Goal: Task Accomplishment & Management: Manage account settings

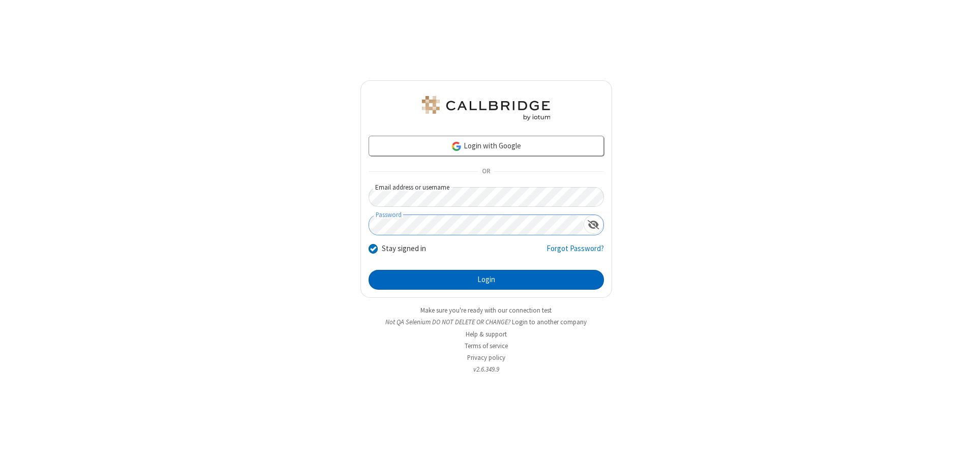
click at [486, 280] on button "Login" at bounding box center [486, 280] width 235 height 20
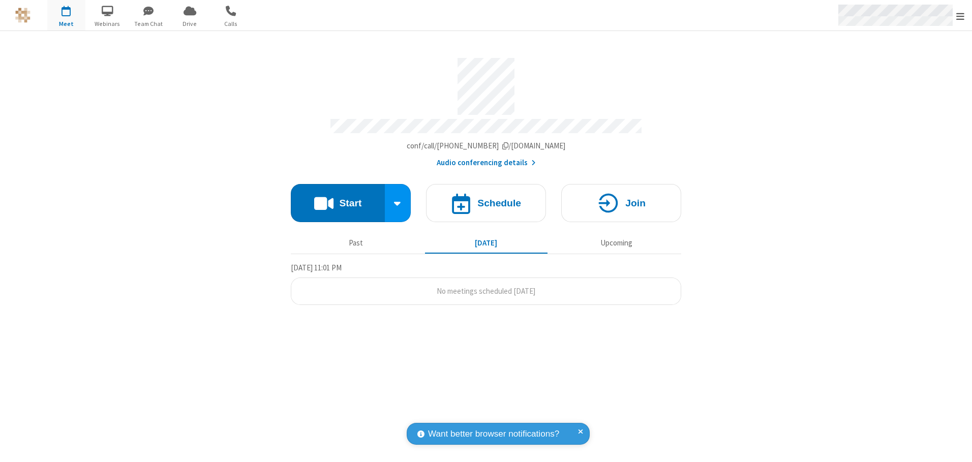
click at [961, 16] on span "Open menu" at bounding box center [961, 16] width 8 height 10
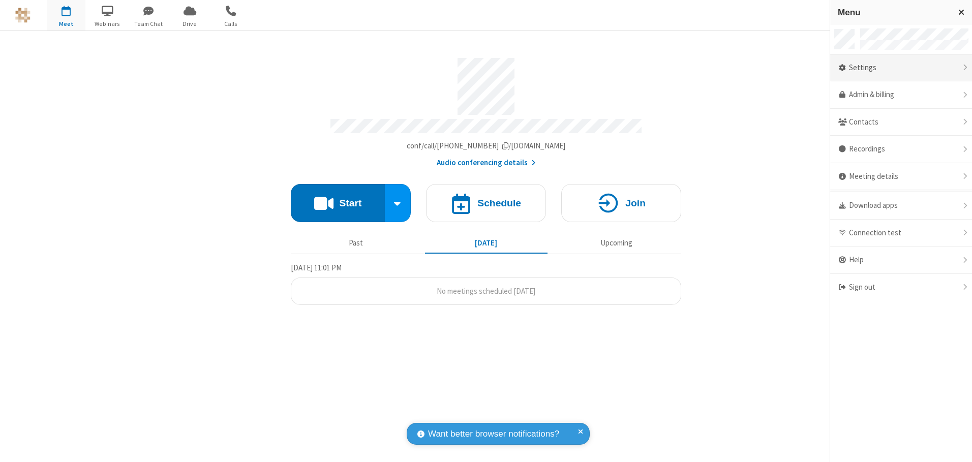
click at [901, 68] on div "Settings" at bounding box center [902, 67] width 142 height 27
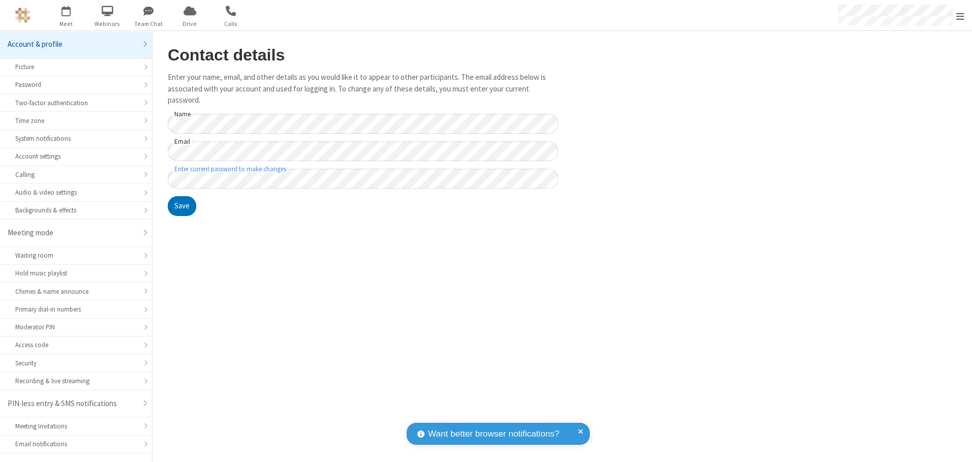
scroll to position [18, 0]
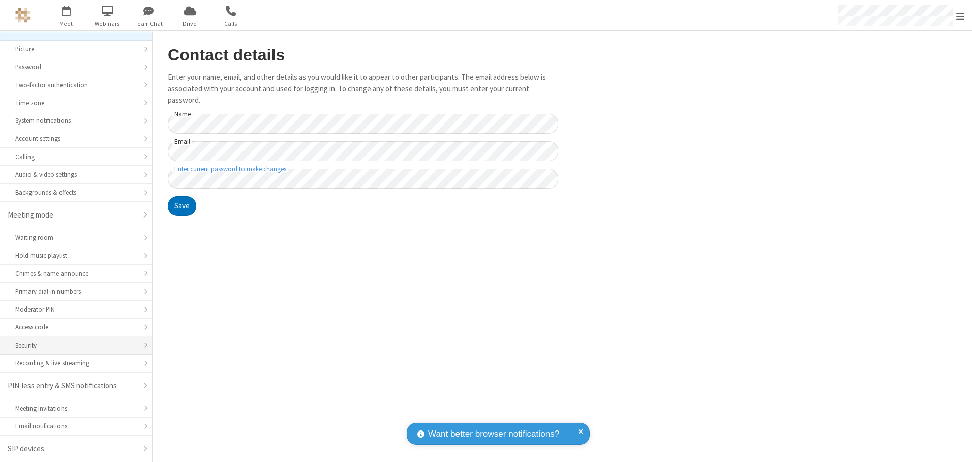
click at [72, 345] on div "Security" at bounding box center [76, 346] width 122 height 10
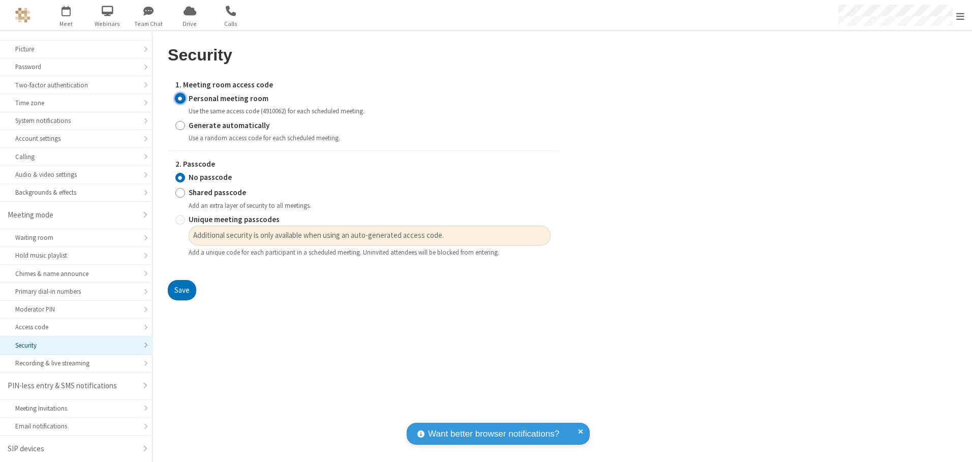
click at [180, 98] on input "Personal meeting room" at bounding box center [180, 98] width 10 height 11
click at [180, 178] on input "No passcode" at bounding box center [180, 177] width 10 height 11
click at [182, 290] on button "Save" at bounding box center [182, 290] width 28 height 20
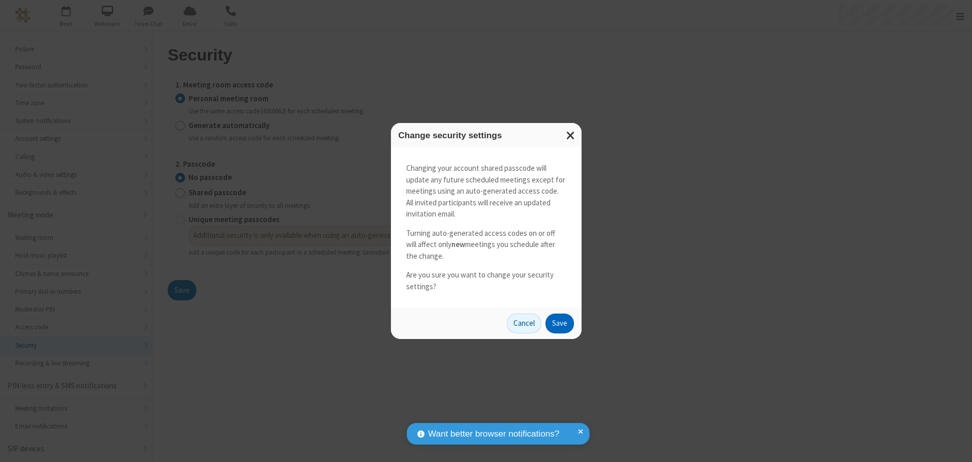
click at [559, 323] on button "Save" at bounding box center [560, 324] width 28 height 20
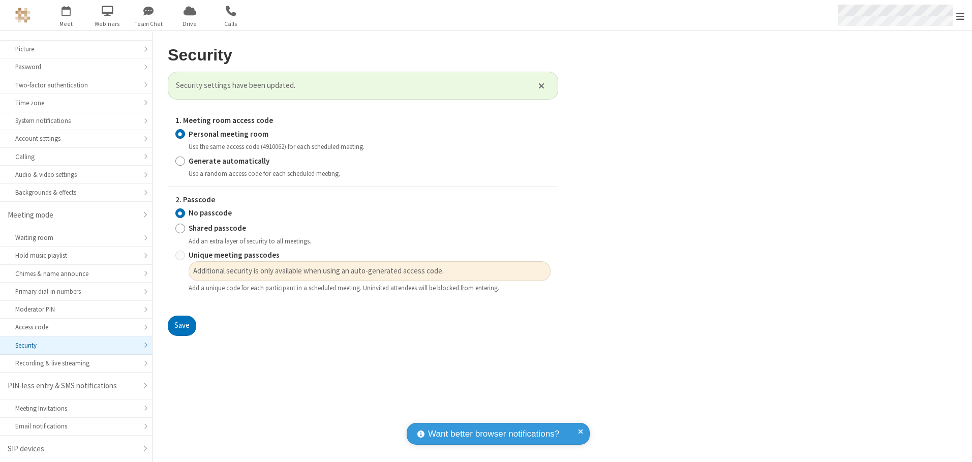
click at [961, 16] on span "Open menu" at bounding box center [961, 16] width 8 height 10
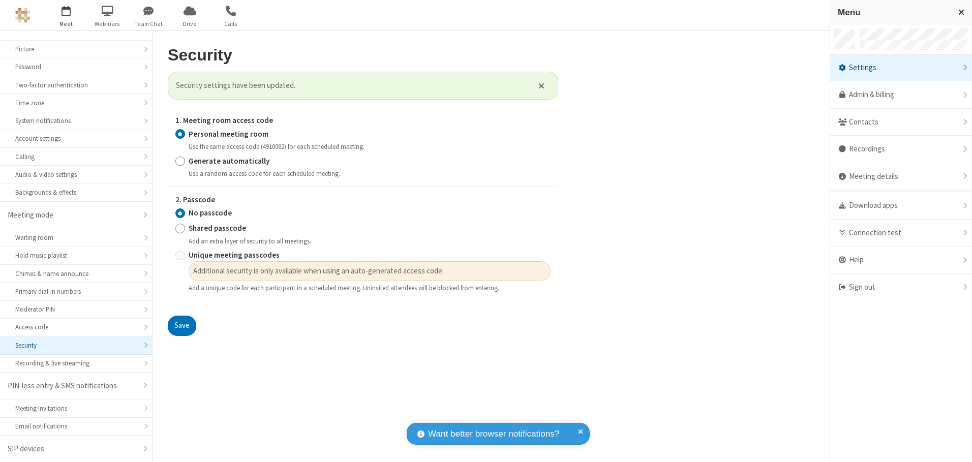
click at [66, 15] on span "button" at bounding box center [66, 10] width 38 height 17
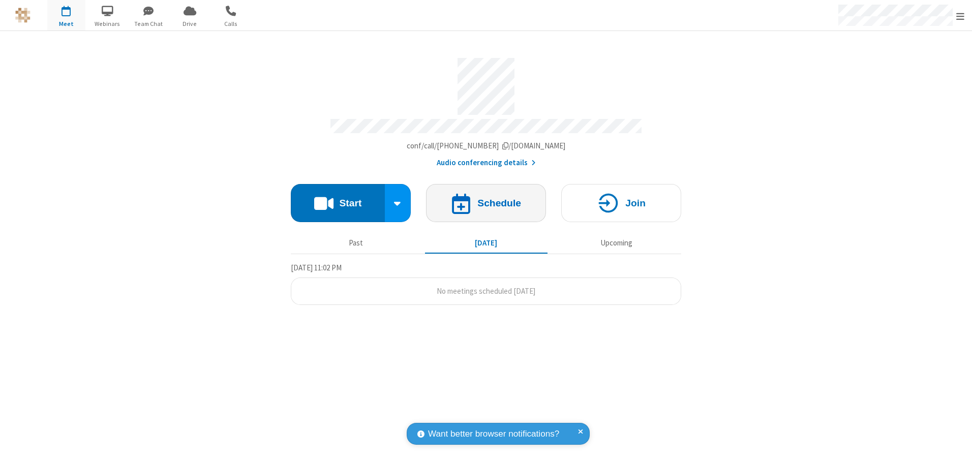
click at [486, 199] on h4 "Schedule" at bounding box center [500, 203] width 44 height 10
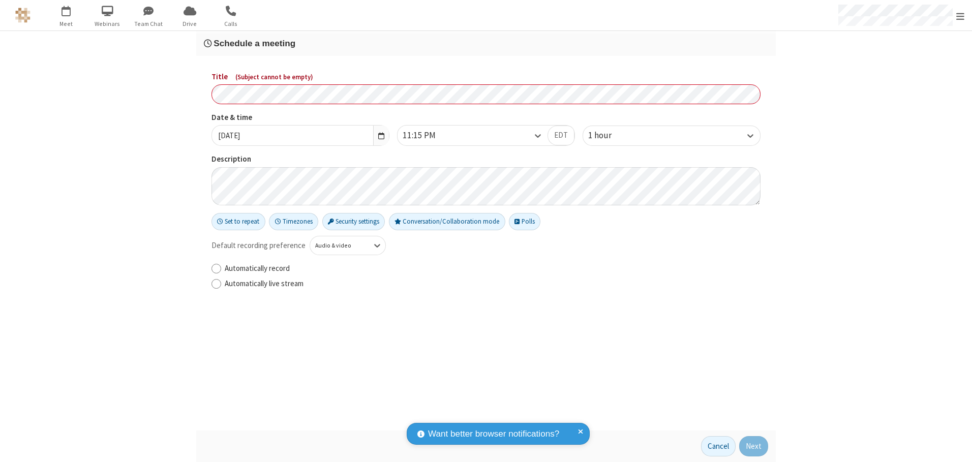
click at [486, 43] on h3 "Schedule a meeting" at bounding box center [486, 44] width 565 height 10
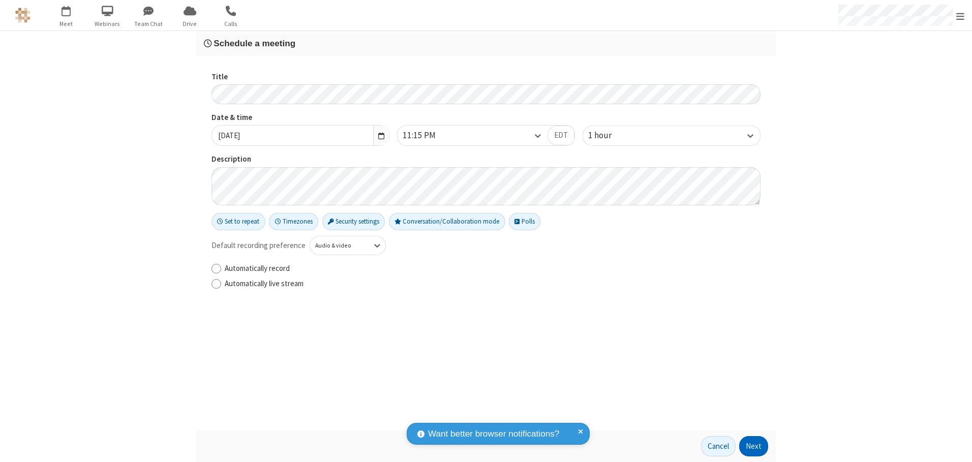
click at [754, 447] on button "Next" at bounding box center [754, 446] width 29 height 20
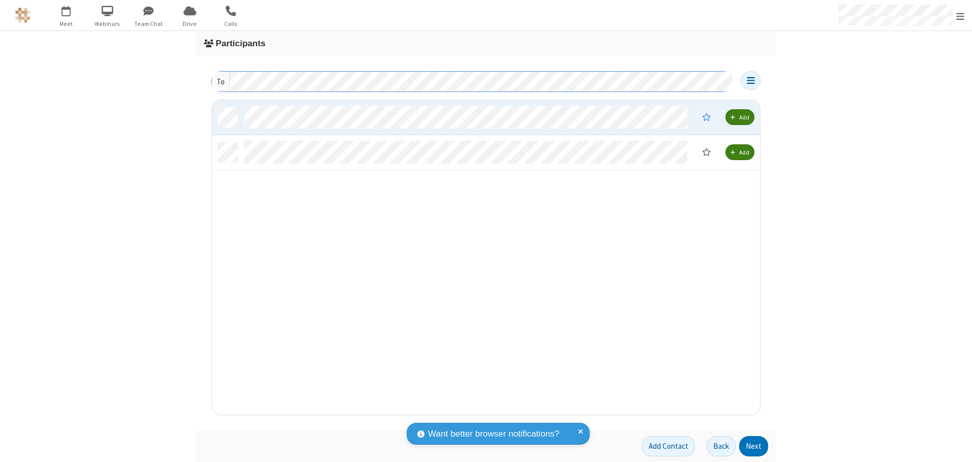
scroll to position [307, 541]
click at [754, 447] on button "Next" at bounding box center [754, 446] width 29 height 20
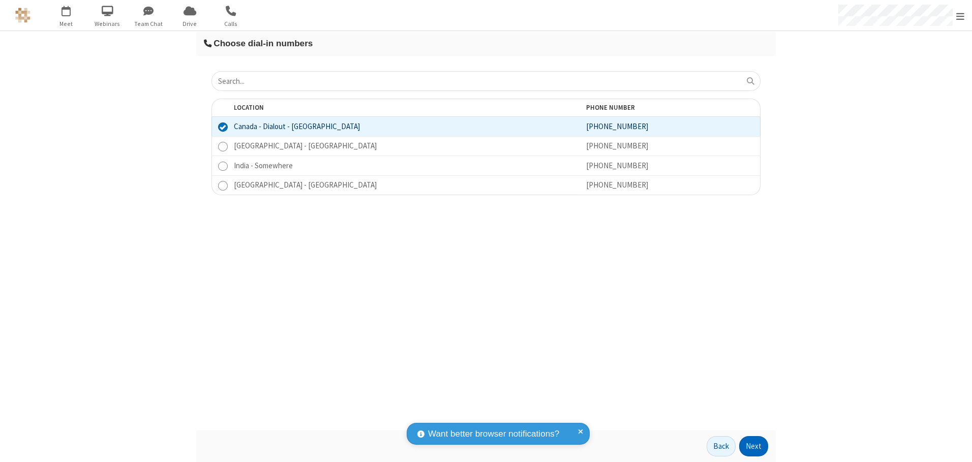
click at [754, 447] on button "Next" at bounding box center [754, 446] width 29 height 20
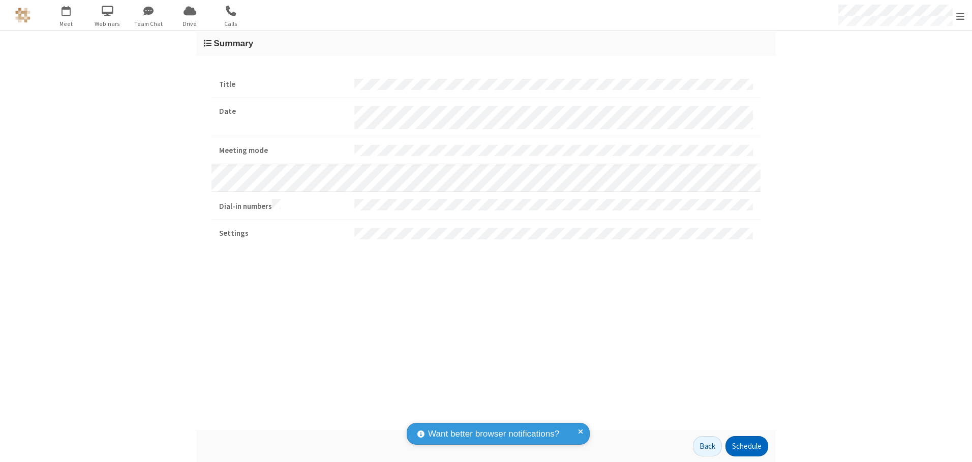
click at [747, 447] on button "Schedule" at bounding box center [747, 446] width 43 height 20
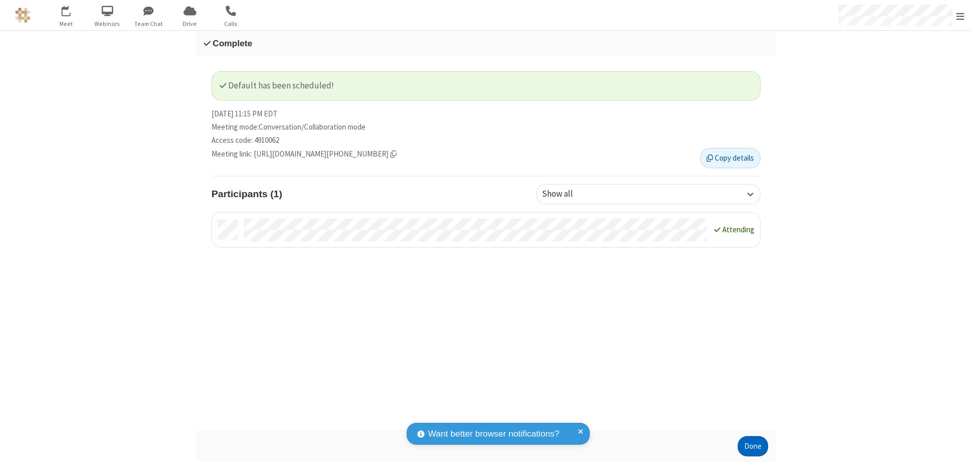
click at [753, 447] on button "Done" at bounding box center [753, 446] width 31 height 20
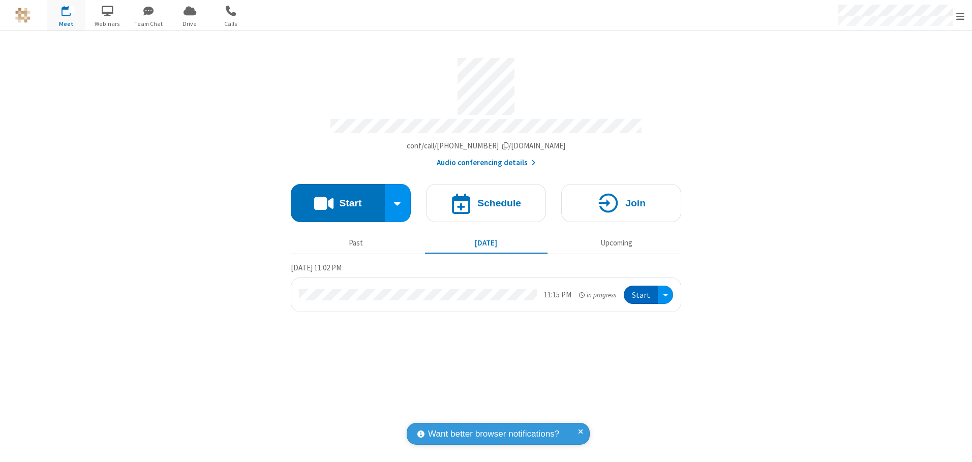
click at [642, 291] on button "Start" at bounding box center [641, 295] width 34 height 19
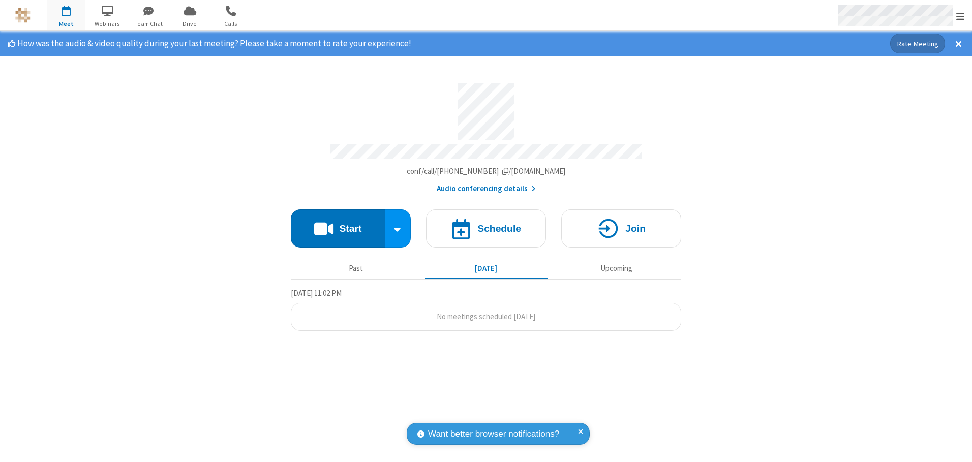
click at [961, 16] on span "Open menu" at bounding box center [961, 16] width 8 height 10
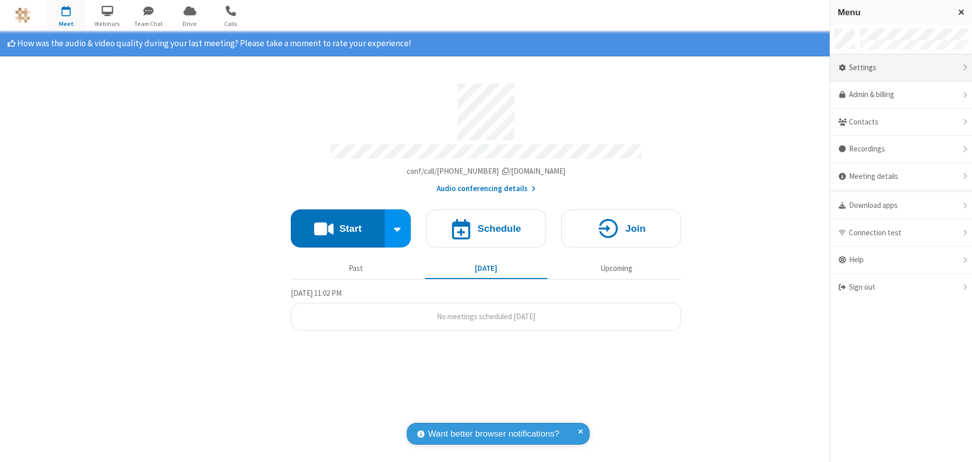
click at [901, 68] on div "Settings" at bounding box center [902, 67] width 142 height 27
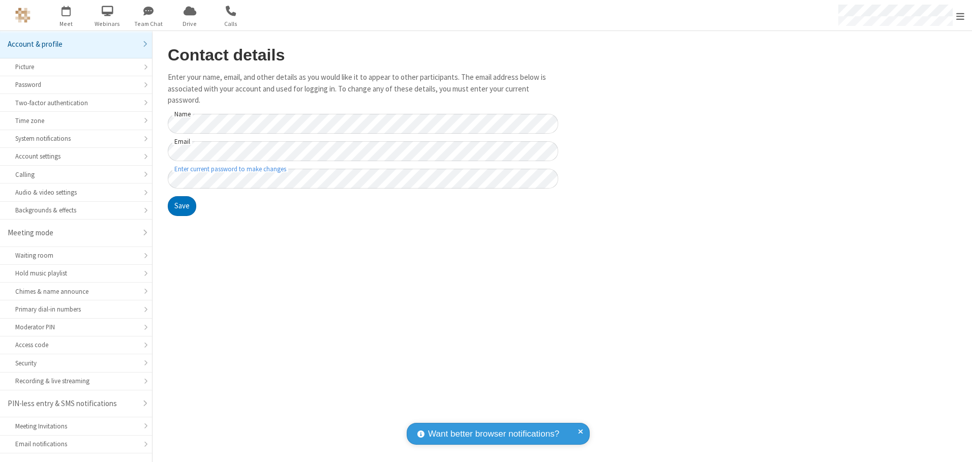
scroll to position [18, 0]
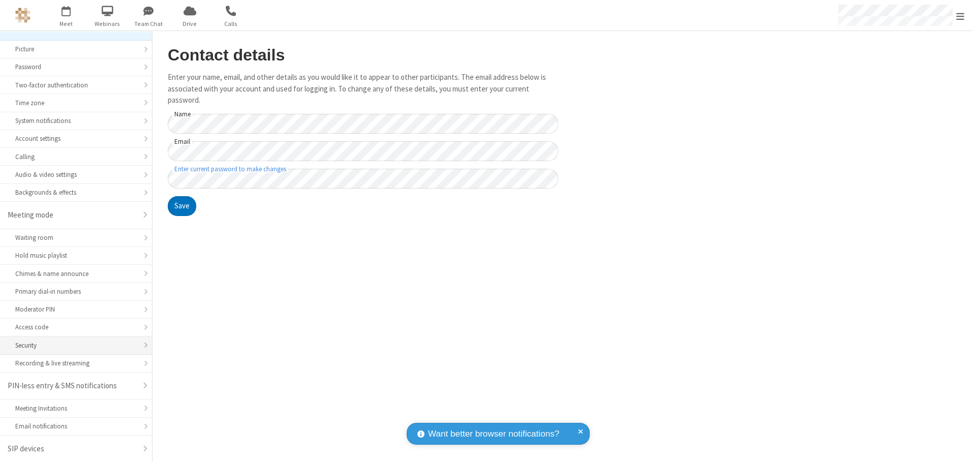
click at [72, 345] on div "Security" at bounding box center [76, 346] width 122 height 10
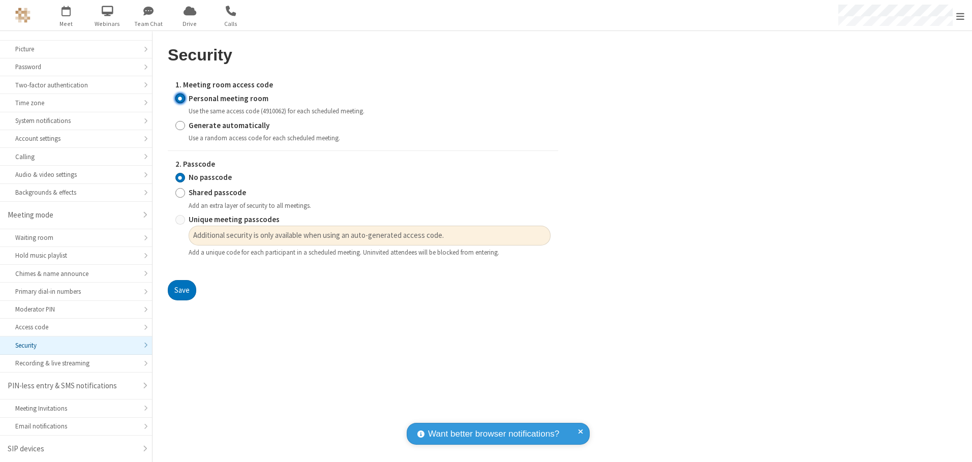
click at [180, 98] on input "Personal meeting room" at bounding box center [180, 98] width 10 height 11
click at [180, 178] on input "No passcode" at bounding box center [180, 177] width 10 height 11
click at [182, 290] on button "Save" at bounding box center [182, 290] width 28 height 20
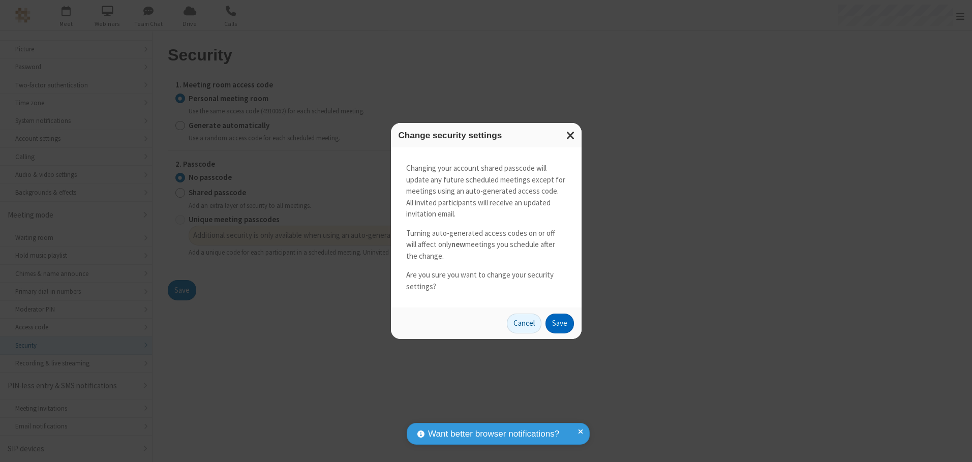
click at [559, 323] on button "Save" at bounding box center [560, 324] width 28 height 20
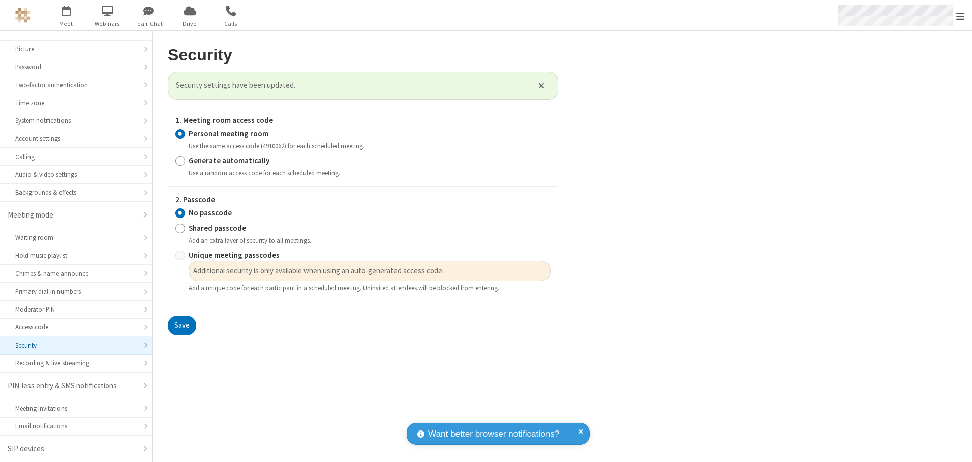
click at [961, 15] on span "Open menu" at bounding box center [961, 16] width 8 height 10
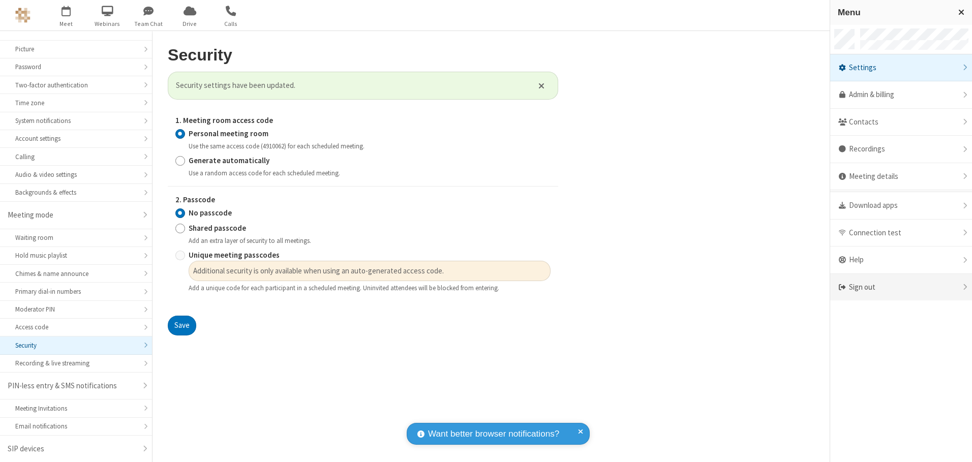
click at [901, 287] on div "Sign out" at bounding box center [902, 287] width 142 height 27
